Goal: Transaction & Acquisition: Book appointment/travel/reservation

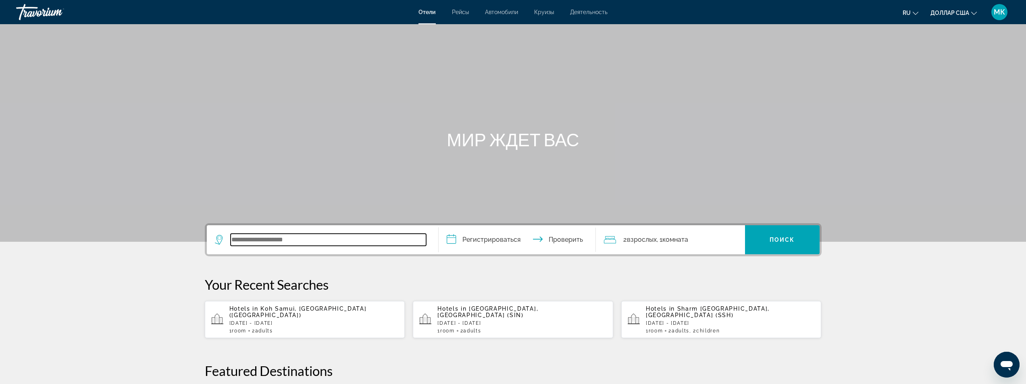
click at [260, 240] on input "Виджет поиска" at bounding box center [329, 240] width 196 height 12
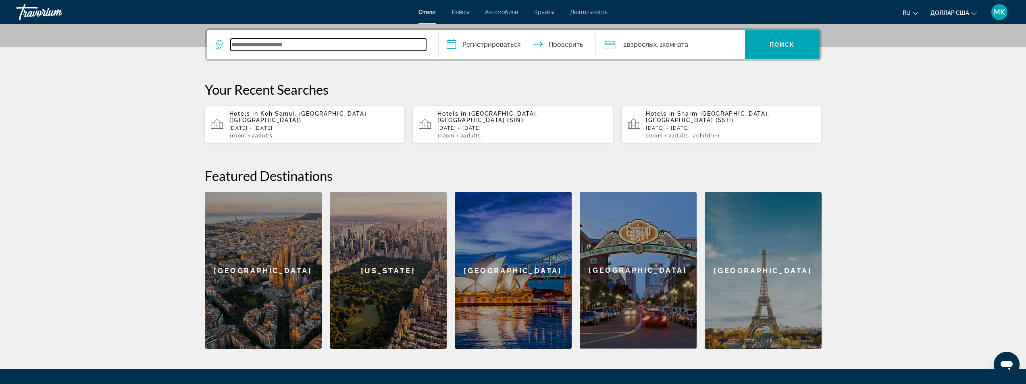
scroll to position [197, 0]
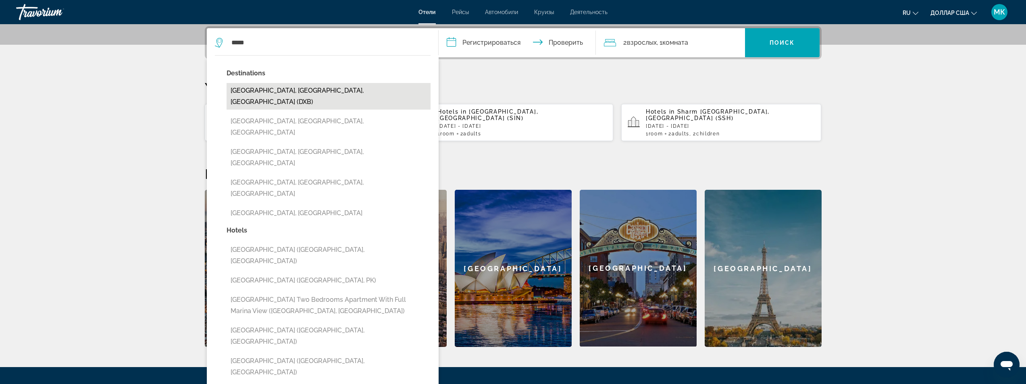
click at [331, 89] on button "[GEOGRAPHIC_DATA], [GEOGRAPHIC_DATA], [GEOGRAPHIC_DATA] (DXB)" at bounding box center [329, 96] width 204 height 27
type input "**********"
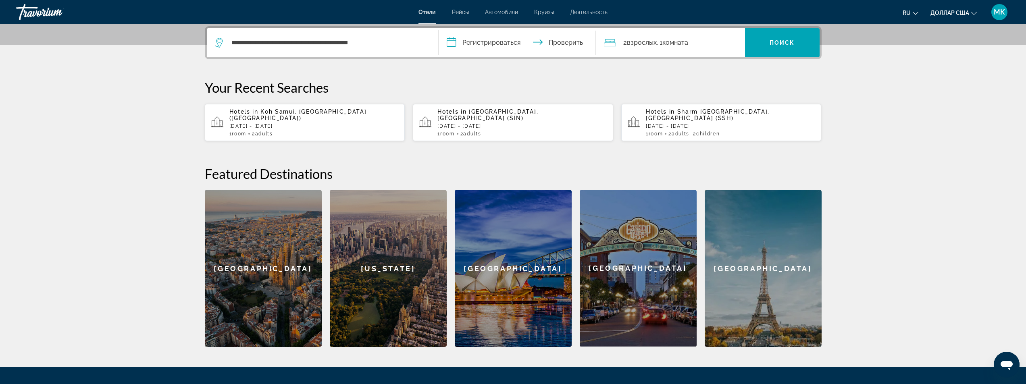
click at [456, 40] on input "**********" at bounding box center [519, 43] width 160 height 31
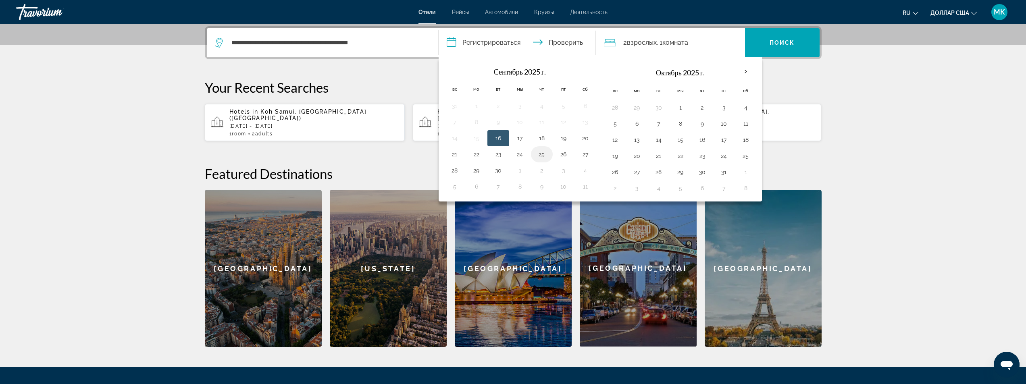
click at [543, 153] on button "25" at bounding box center [541, 154] width 13 height 11
click at [584, 155] on button "27" at bounding box center [585, 154] width 13 height 11
type input "**********"
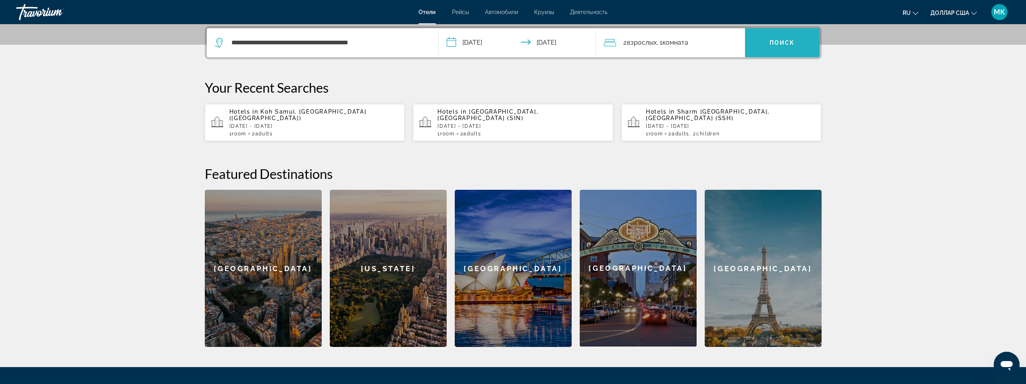
click at [780, 44] on font "Поиск" at bounding box center [782, 43] width 25 height 6
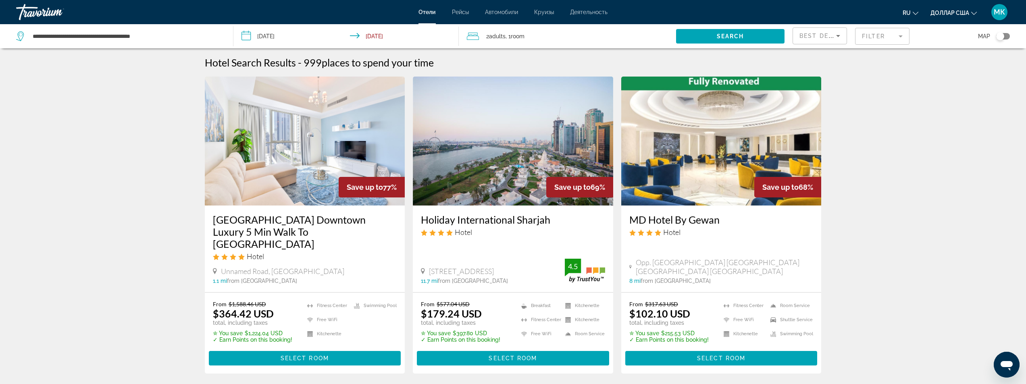
click at [880, 31] on mat-form-field "Filter" at bounding box center [882, 36] width 54 height 17
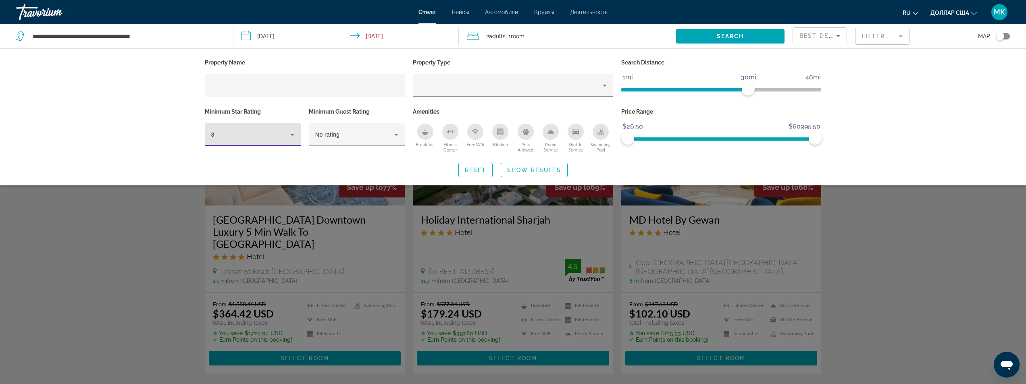
click at [274, 135] on div "3" at bounding box center [250, 135] width 79 height 10
click at [245, 199] on mat-option "5" at bounding box center [253, 196] width 96 height 19
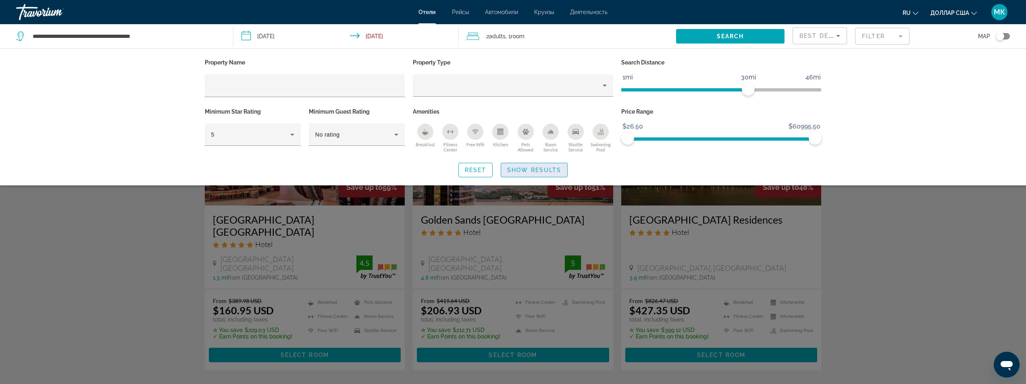
click at [521, 174] on span "Search widget" at bounding box center [534, 169] width 66 height 19
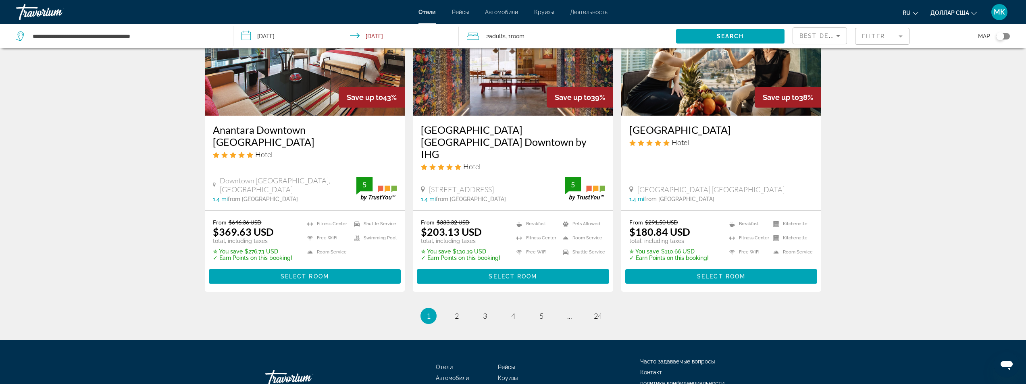
scroll to position [1021, 0]
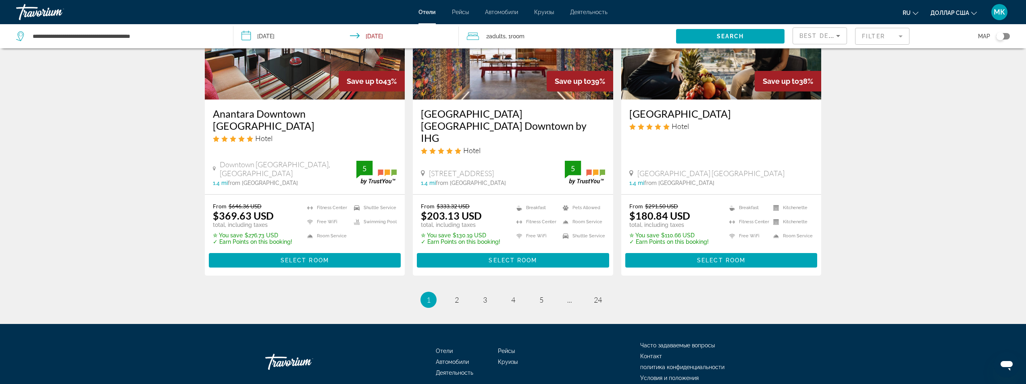
click at [456, 292] on li "page 2" at bounding box center [457, 300] width 16 height 16
click at [456, 296] on span "2" at bounding box center [457, 300] width 4 height 9
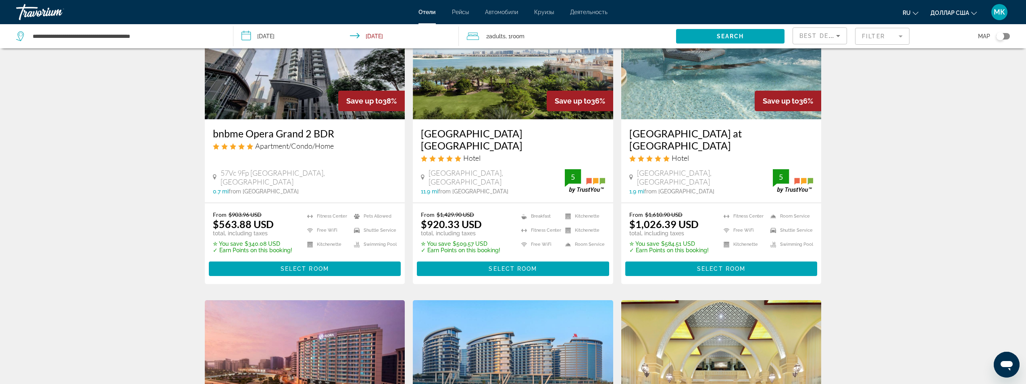
scroll to position [121, 0]
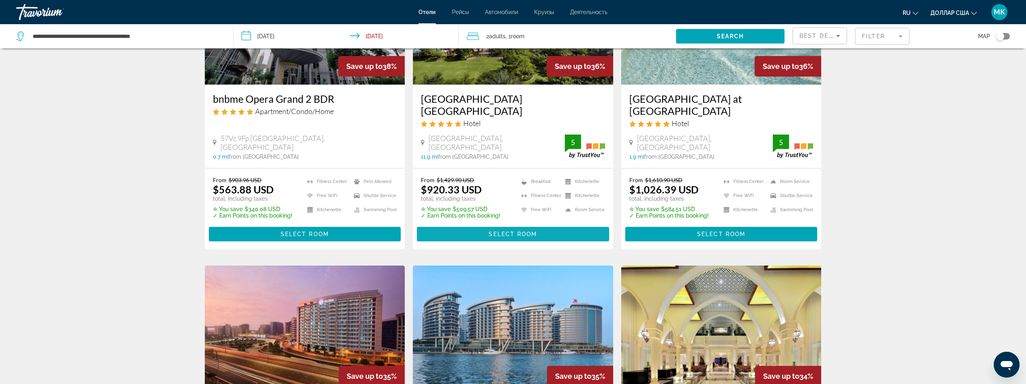
click at [483, 225] on span "Основное содержание" at bounding box center [513, 234] width 192 height 19
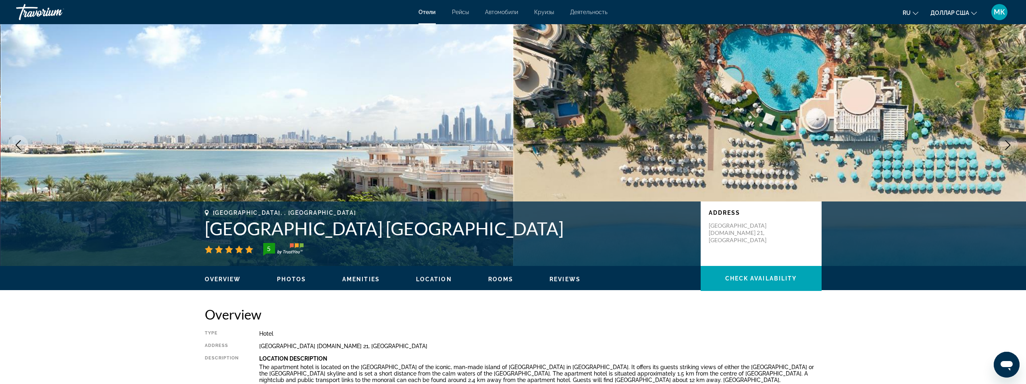
drag, startPoint x: 556, startPoint y: 229, endPoint x: 211, endPoint y: 224, distance: 345.1
click at [205, 226] on h1 "[GEOGRAPHIC_DATA] [GEOGRAPHIC_DATA]" at bounding box center [449, 228] width 488 height 21
copy h1 "[GEOGRAPHIC_DATA] [GEOGRAPHIC_DATA]"
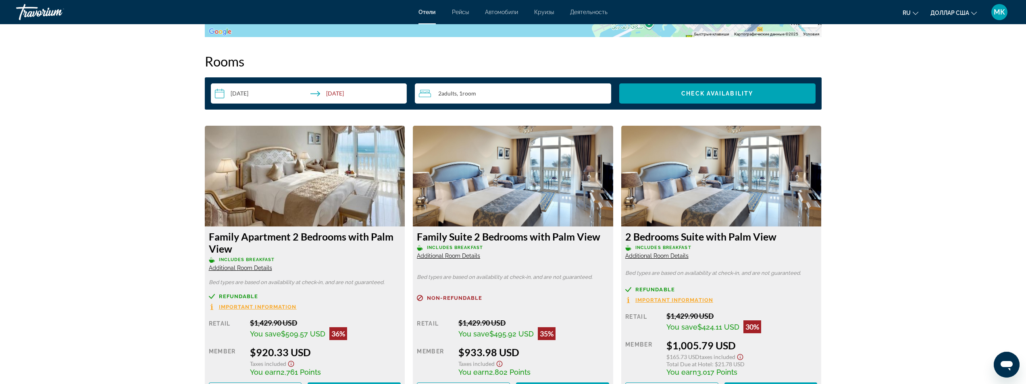
scroll to position [1088, 0]
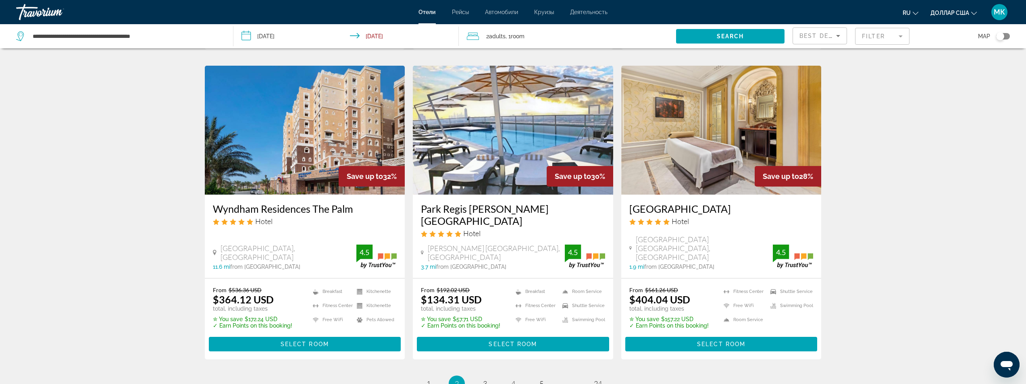
scroll to position [968, 0]
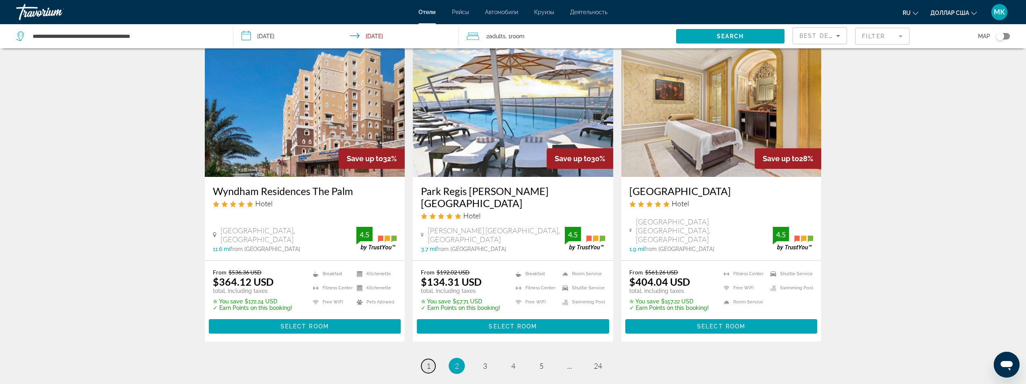
click at [427, 362] on span "1" at bounding box center [429, 366] width 4 height 9
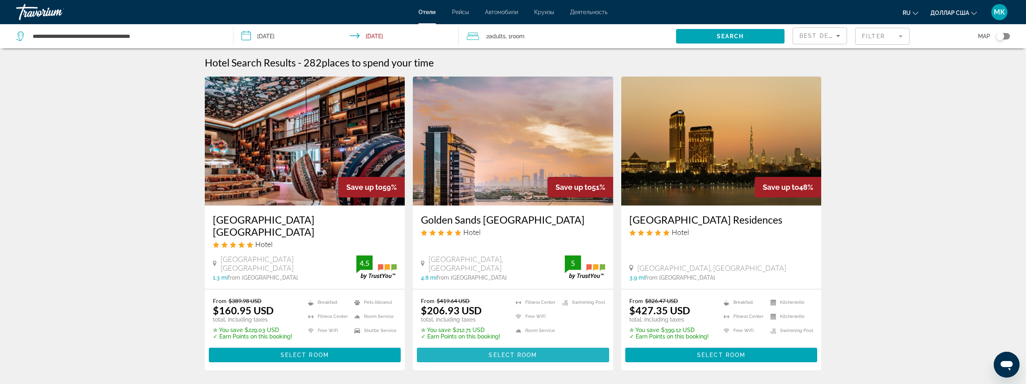
click at [503, 352] on span "Select Room" at bounding box center [513, 355] width 48 height 6
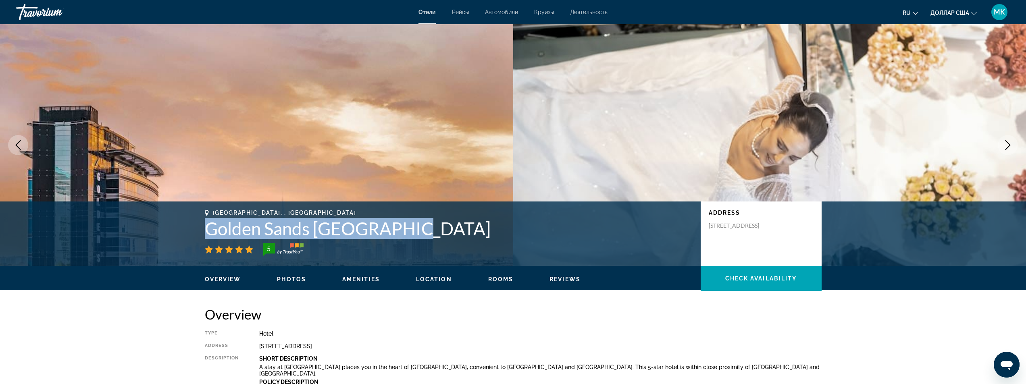
drag, startPoint x: 412, startPoint y: 229, endPoint x: 203, endPoint y: 225, distance: 209.3
click at [203, 225] on div "[GEOGRAPHIC_DATA], , [GEOGRAPHIC_DATA] [GEOGRAPHIC_DATA] [GEOGRAPHIC_DATA] [STR…" at bounding box center [513, 234] width 649 height 48
copy h1 "Golden Sands [GEOGRAPHIC_DATA]"
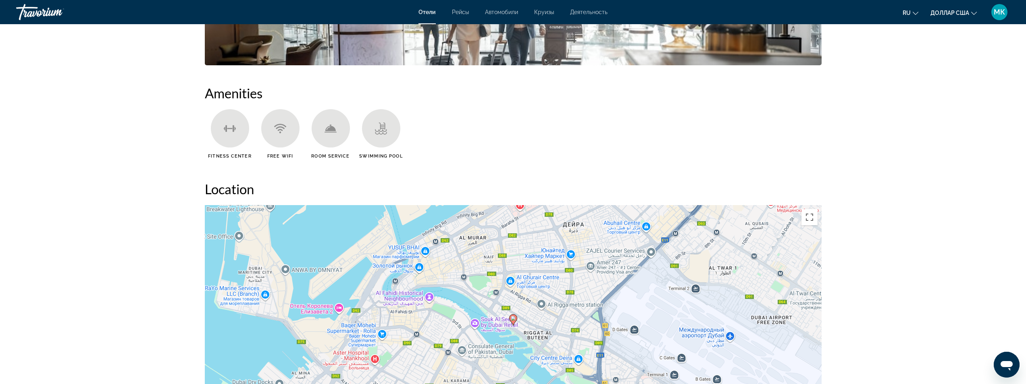
scroll to position [726, 0]
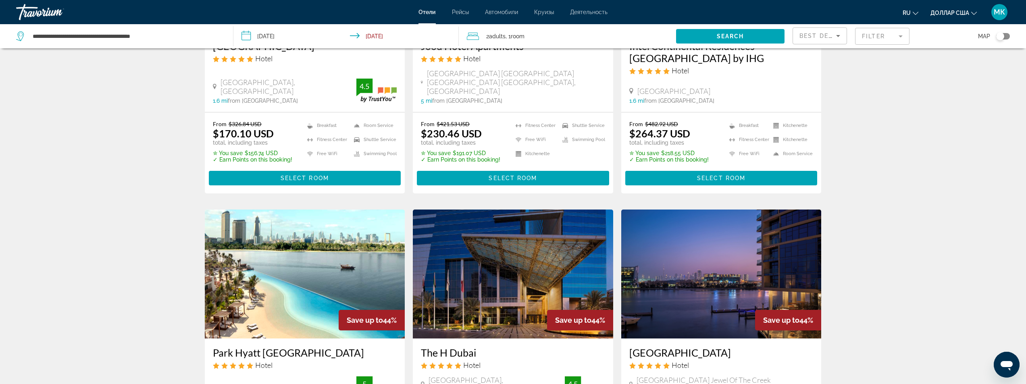
scroll to position [605, 0]
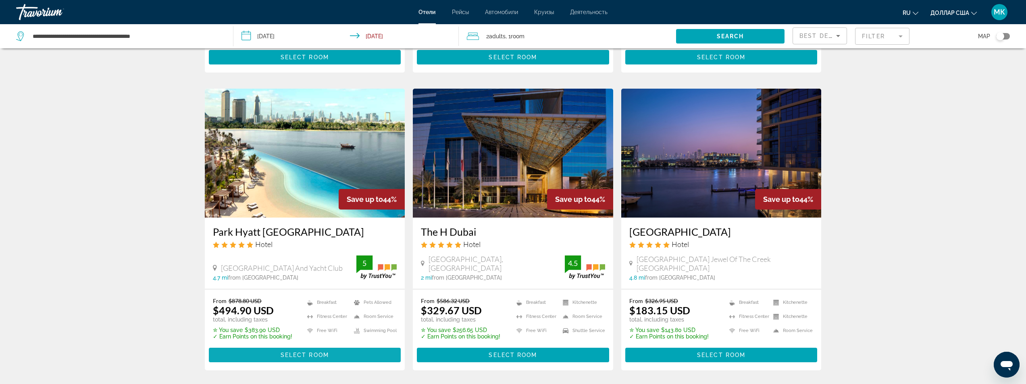
click at [283, 352] on span "Select Room" at bounding box center [305, 355] width 48 height 6
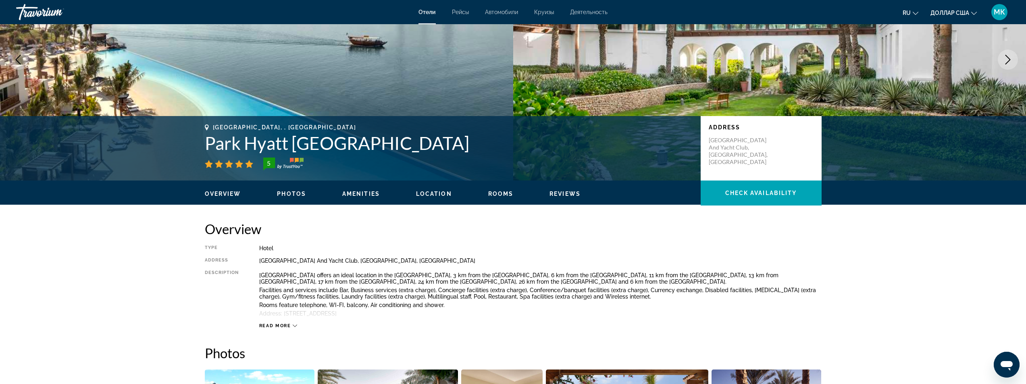
scroll to position [121, 0]
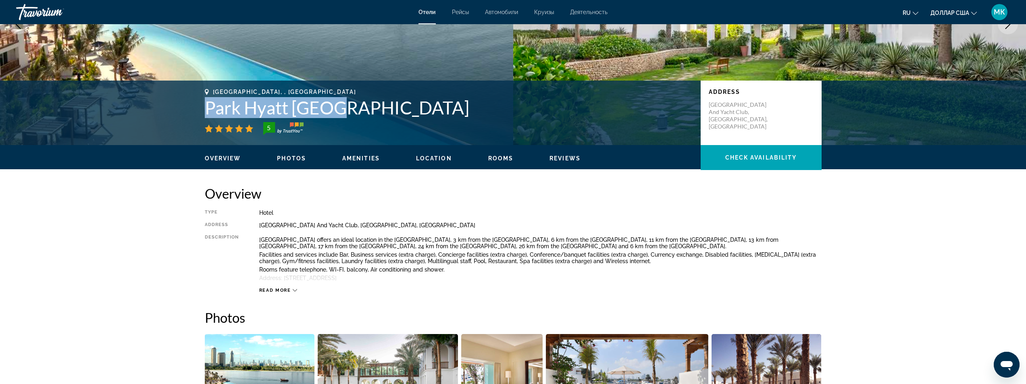
drag, startPoint x: 345, startPoint y: 105, endPoint x: 206, endPoint y: 114, distance: 139.4
click at [206, 114] on h1 "Park Hyatt [GEOGRAPHIC_DATA]" at bounding box center [449, 107] width 488 height 21
copy h1 "Park Hyatt [GEOGRAPHIC_DATA]"
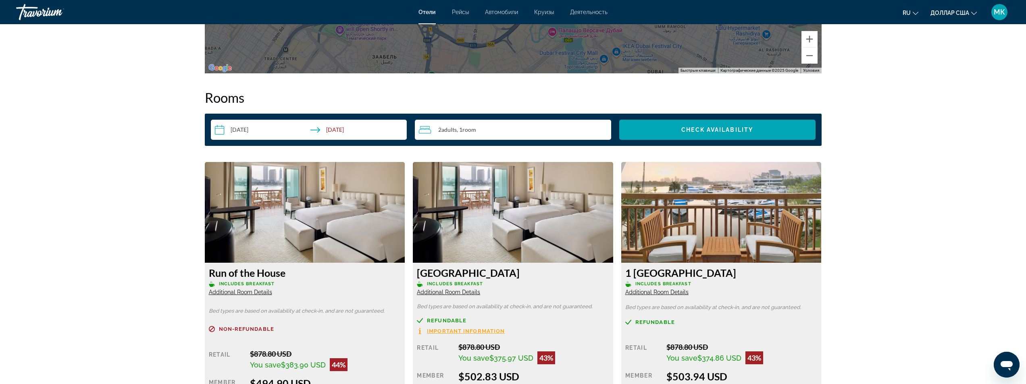
scroll to position [1088, 0]
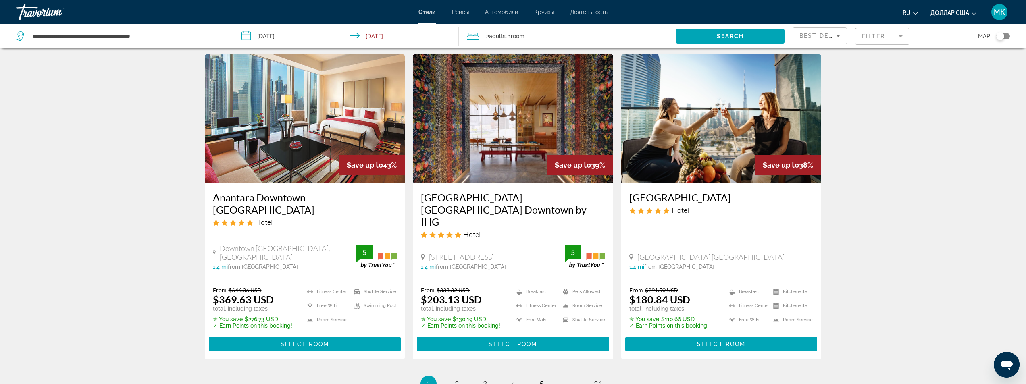
scroll to position [968, 0]
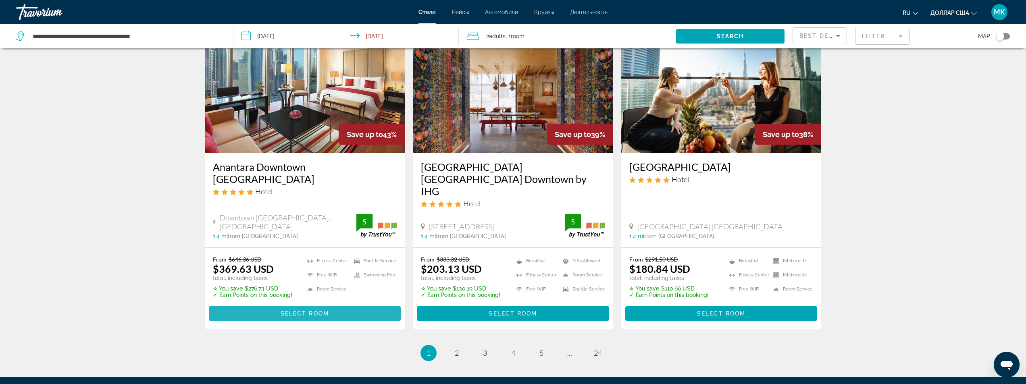
click at [300, 310] on span "Select Room" at bounding box center [305, 313] width 48 height 6
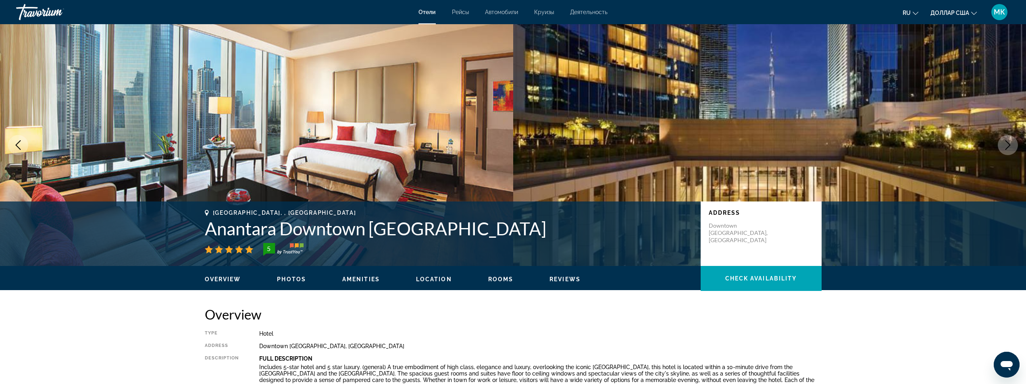
scroll to position [121, 0]
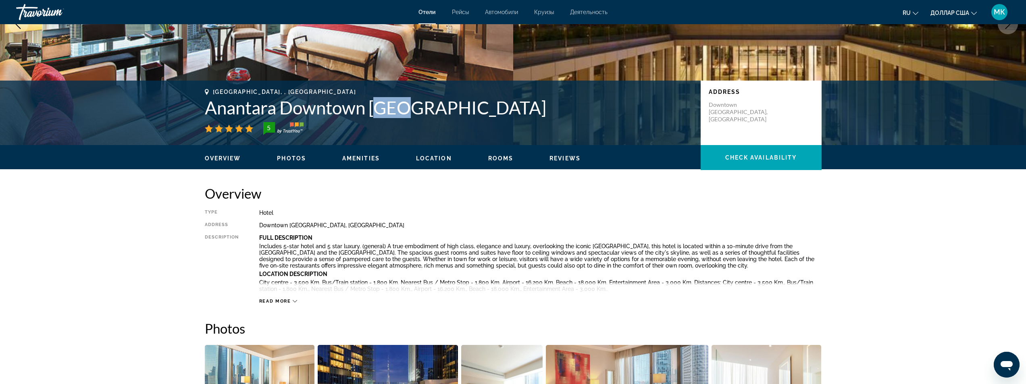
drag, startPoint x: 408, startPoint y: 108, endPoint x: 386, endPoint y: 105, distance: 22.4
click at [386, 105] on h1 "Anantara Downtown [GEOGRAPHIC_DATA]" at bounding box center [449, 107] width 488 height 21
click at [425, 115] on h1 "Anantara Downtown [GEOGRAPHIC_DATA]" at bounding box center [449, 107] width 488 height 21
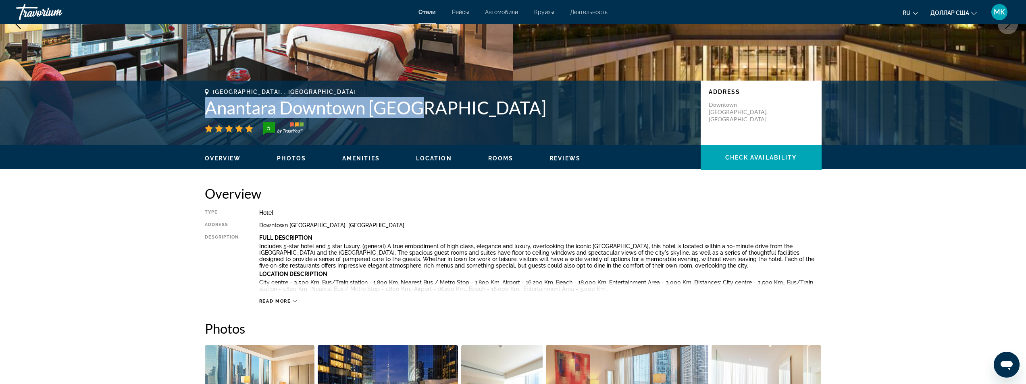
drag, startPoint x: 418, startPoint y: 107, endPoint x: 198, endPoint y: 110, distance: 219.7
click at [198, 110] on div "[GEOGRAPHIC_DATA], , [GEOGRAPHIC_DATA] Anantara Downtown [GEOGRAPHIC_DATA] 5 Ad…" at bounding box center [513, 113] width 649 height 48
copy h1 "Anantara Downtown [GEOGRAPHIC_DATA]"
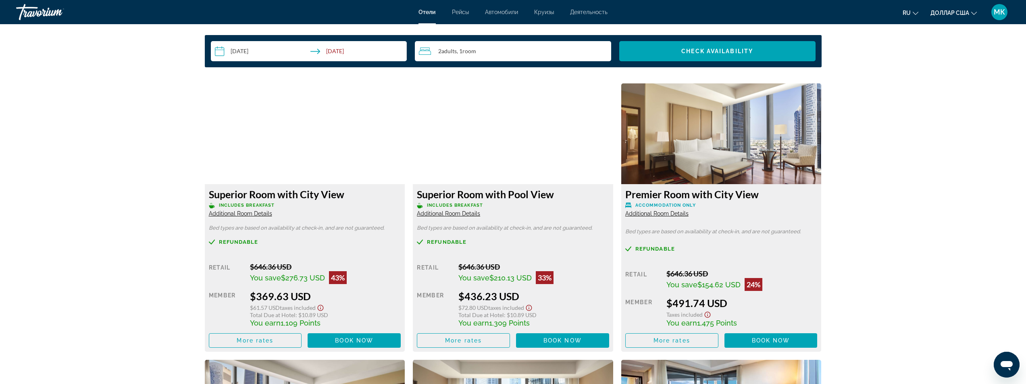
scroll to position [1088, 0]
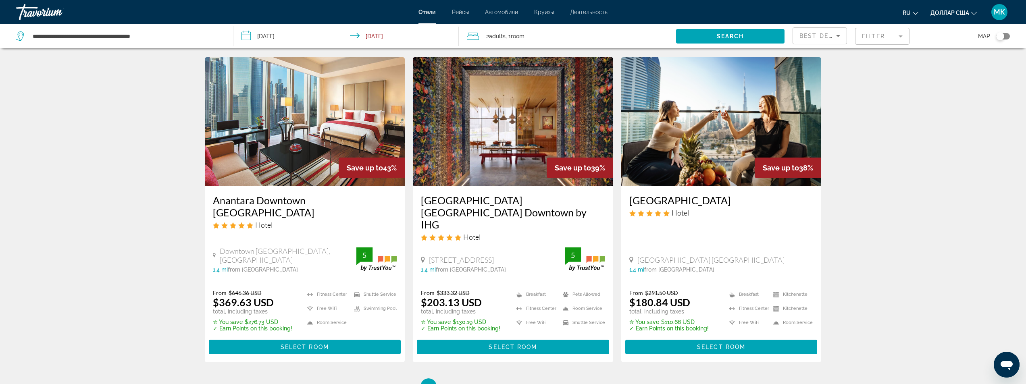
scroll to position [968, 0]
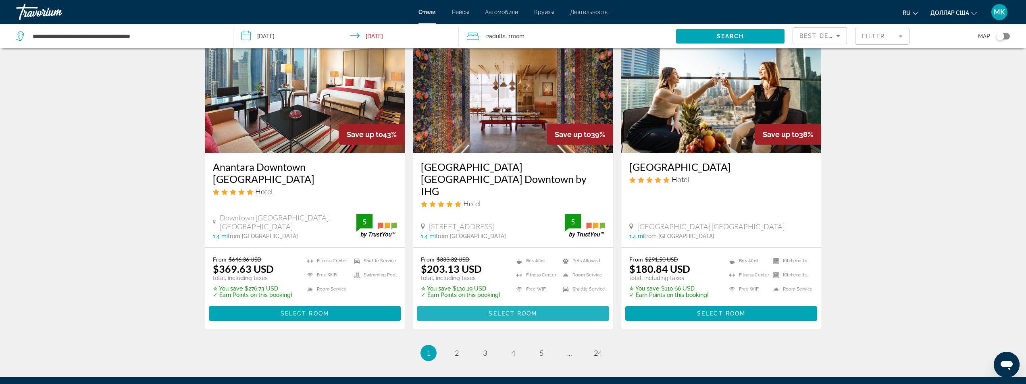
click at [494, 310] on span "Select Room" at bounding box center [513, 313] width 48 height 6
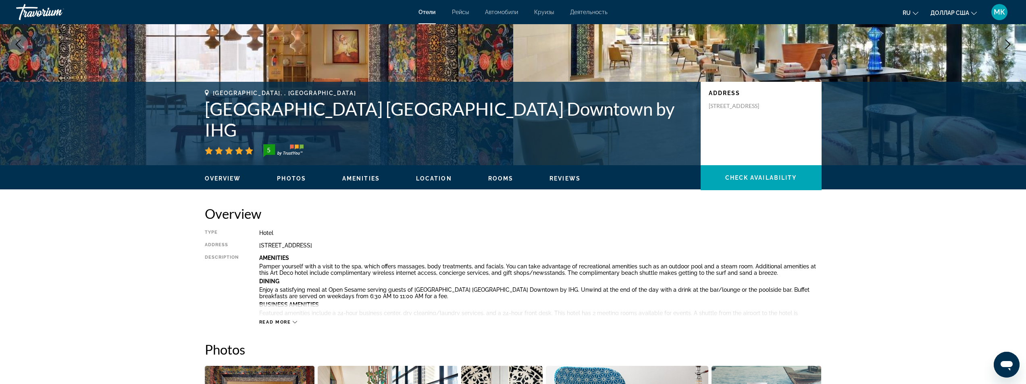
scroll to position [121, 0]
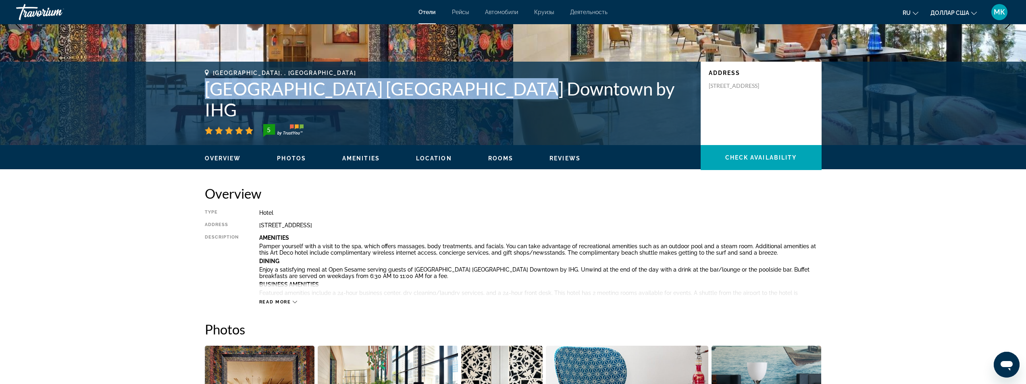
drag, startPoint x: 497, startPoint y: 110, endPoint x: 202, endPoint y: 115, distance: 295.1
click at [202, 115] on div "[GEOGRAPHIC_DATA], , [GEOGRAPHIC_DATA] [GEOGRAPHIC_DATA] [GEOGRAPHIC_DATA] Down…" at bounding box center [513, 103] width 649 height 67
copy h1 "[GEOGRAPHIC_DATA] [GEOGRAPHIC_DATA] Downtown by IHG"
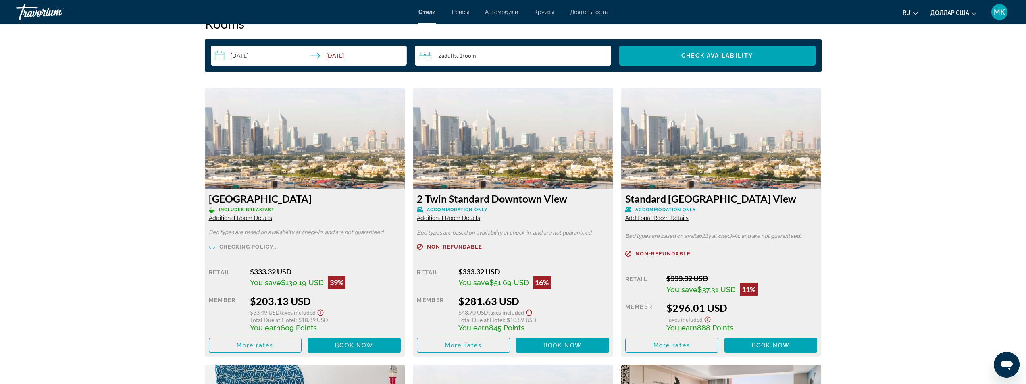
scroll to position [1088, 0]
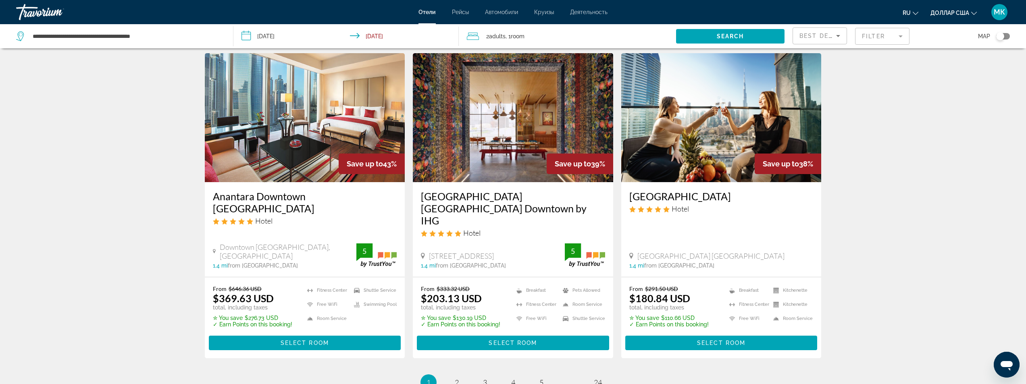
scroll to position [968, 0]
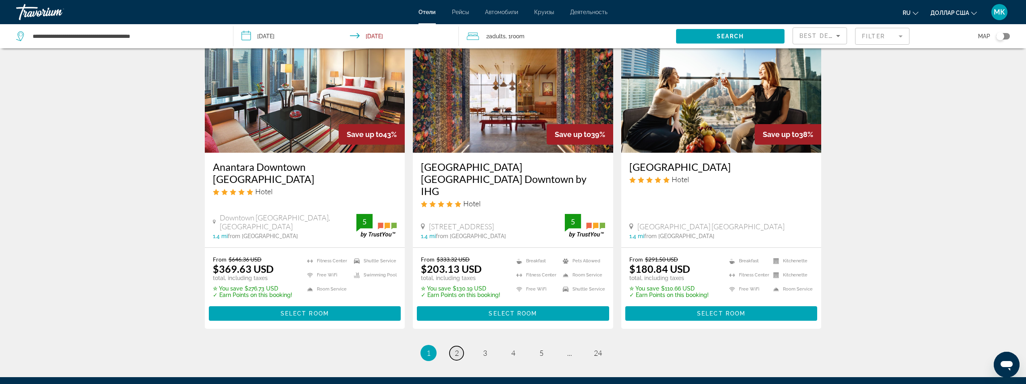
click at [458, 349] on span "2" at bounding box center [457, 353] width 4 height 9
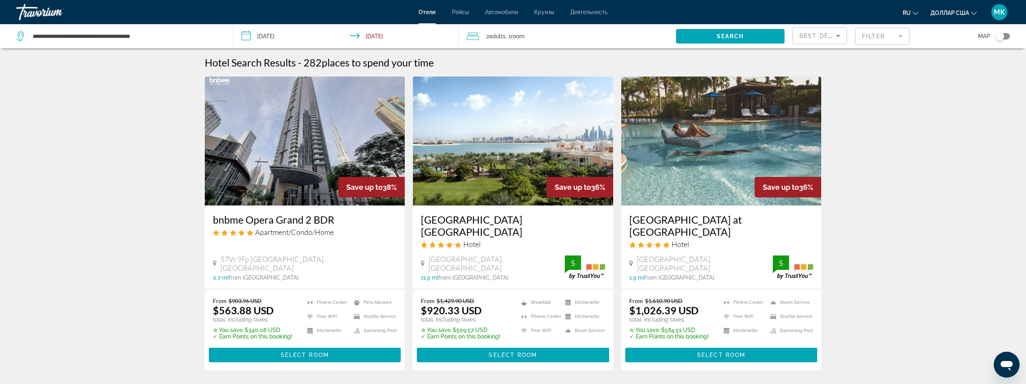
scroll to position [121, 0]
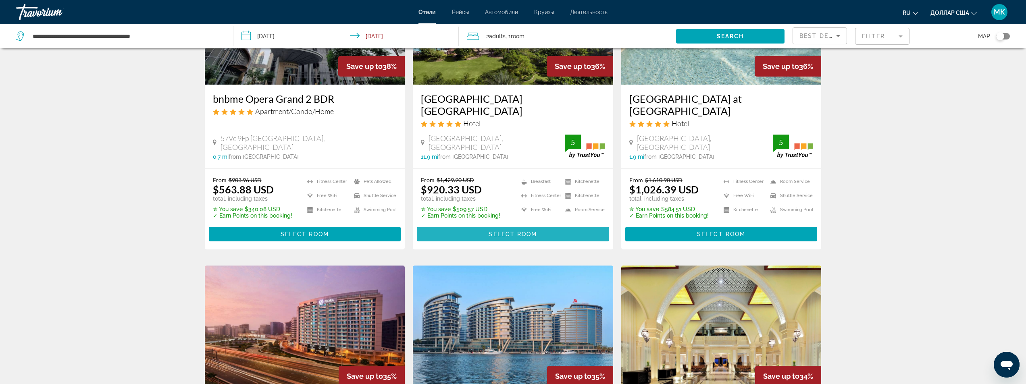
click at [480, 233] on span "Основное содержание" at bounding box center [513, 234] width 192 height 19
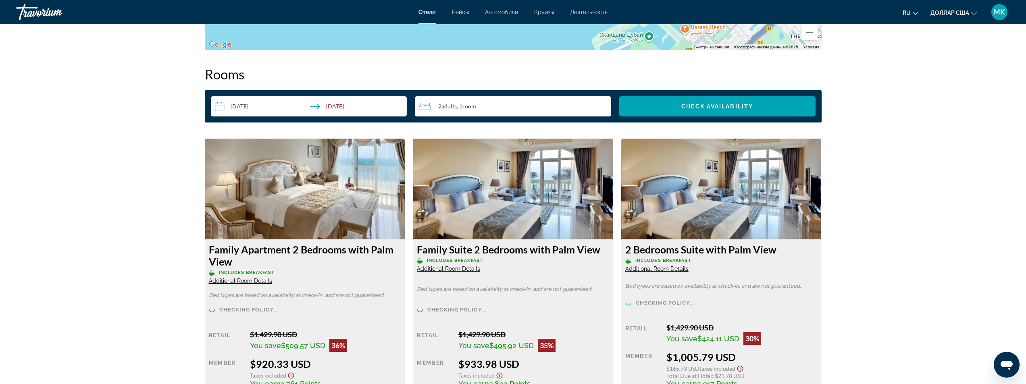
scroll to position [968, 0]
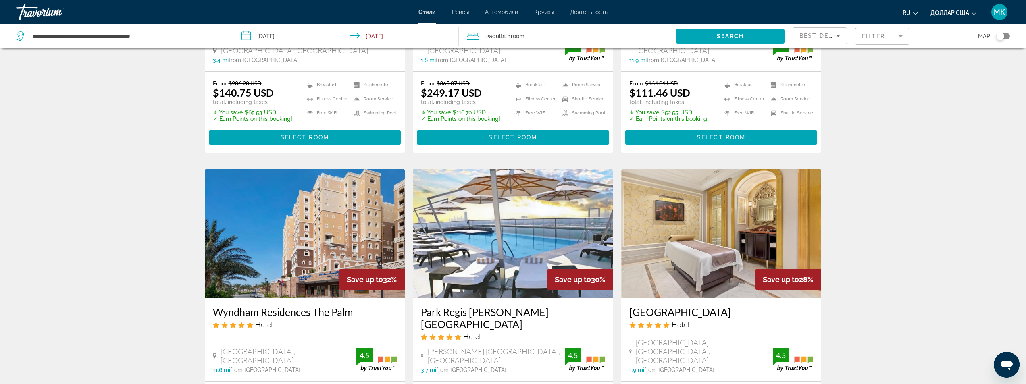
scroll to position [968, 0]
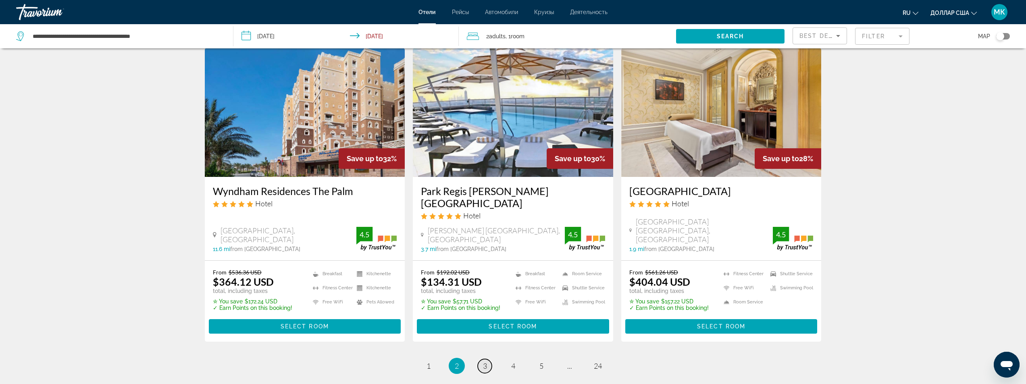
click at [483, 362] on span "3" at bounding box center [485, 366] width 4 height 9
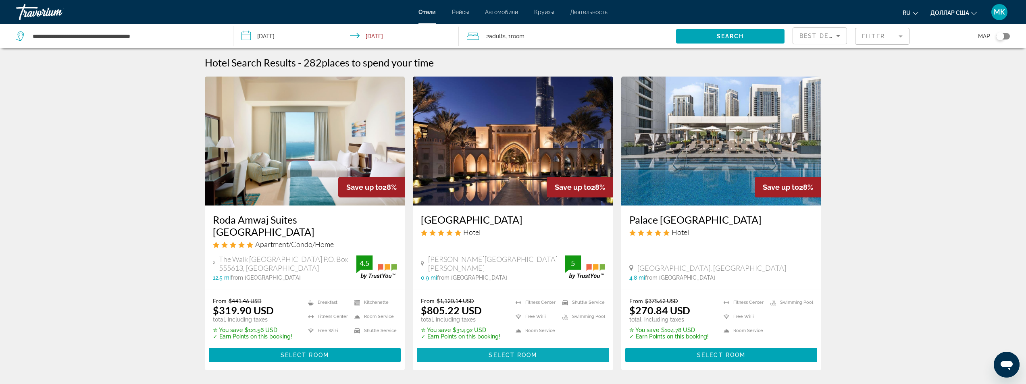
click at [526, 351] on span "Основное содержание" at bounding box center [513, 354] width 192 height 19
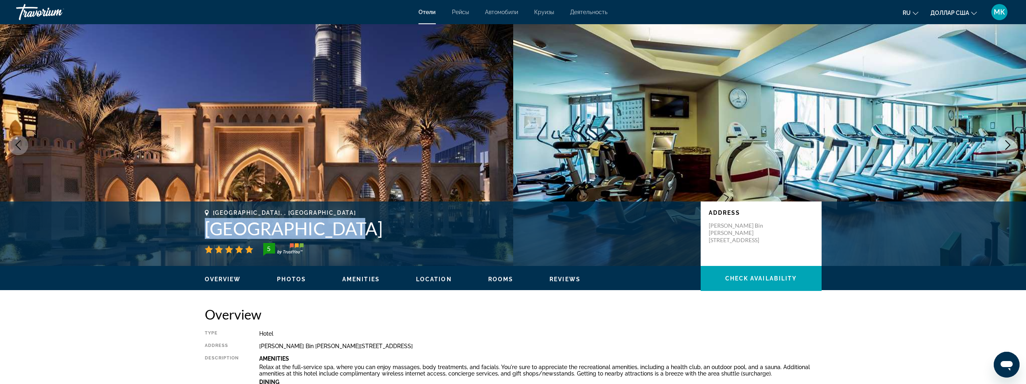
drag, startPoint x: 344, startPoint y: 230, endPoint x: 201, endPoint y: 222, distance: 143.8
click at [201, 222] on div "[GEOGRAPHIC_DATA], , [GEOGRAPHIC_DATA] 5 Address [PERSON_NAME][STREET_ADDRESS][…" at bounding box center [513, 234] width 649 height 48
copy h1 "[GEOGRAPHIC_DATA]"
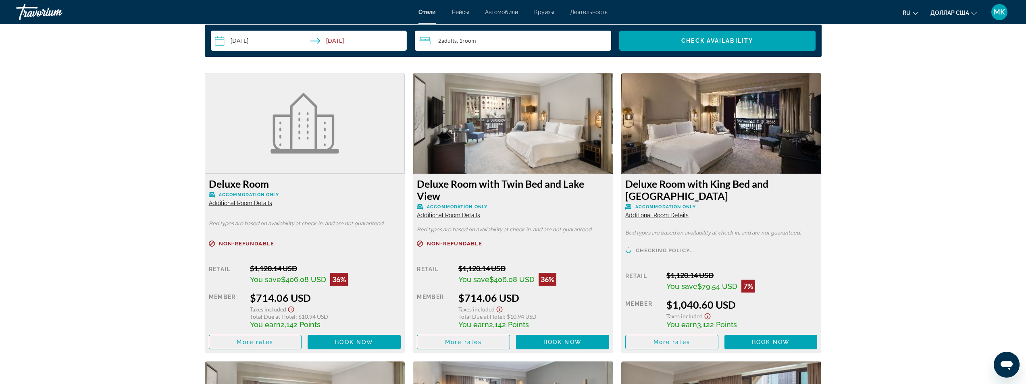
scroll to position [1088, 0]
